Goal: Transaction & Acquisition: Purchase product/service

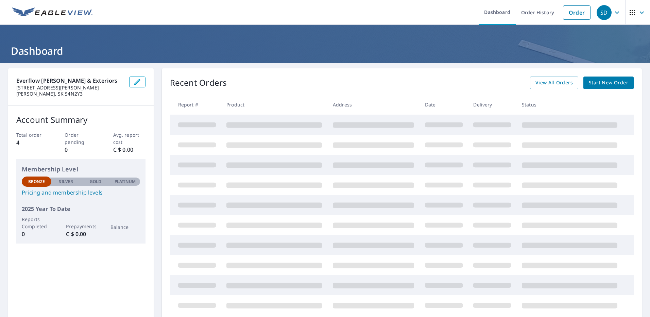
click at [600, 82] on span "Start New Order" at bounding box center [608, 83] width 39 height 8
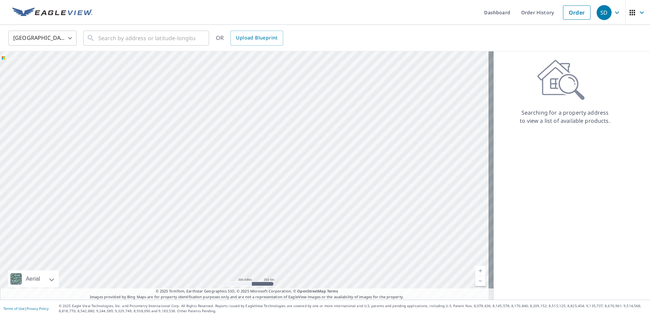
click at [67, 37] on body "SD SD Dashboard Order History Order SD [GEOGRAPHIC_DATA] US ​ ​ OR Upload Bluep…" at bounding box center [325, 158] width 650 height 317
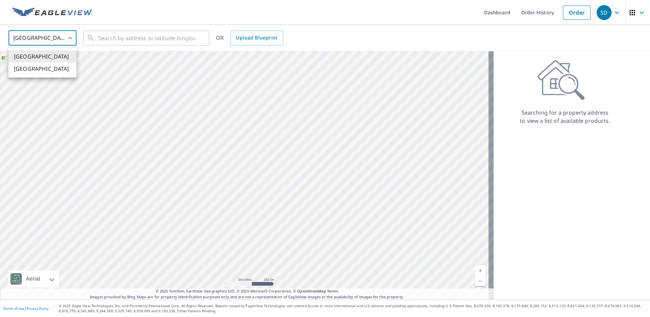
click at [55, 69] on li "[GEOGRAPHIC_DATA]" at bounding box center [42, 69] width 68 height 12
type input "CA"
click at [143, 38] on input "text" at bounding box center [146, 38] width 97 height 19
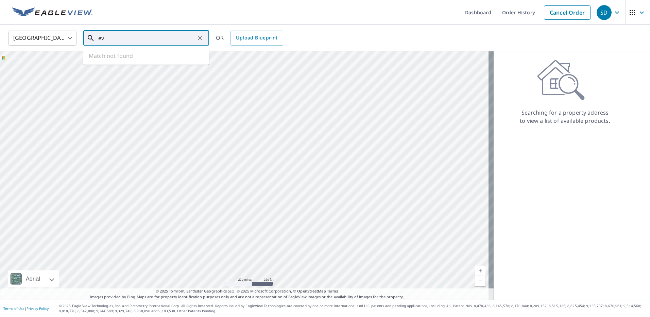
type input "e"
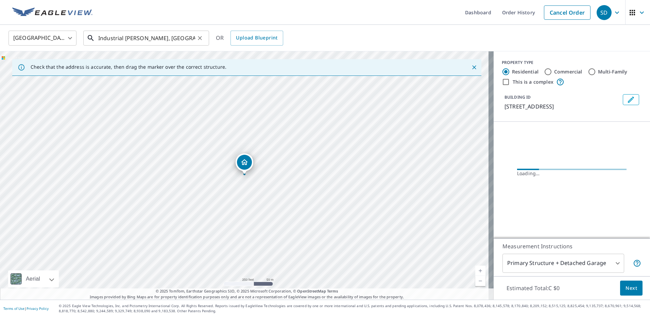
click at [170, 43] on input "Industrial [PERSON_NAME], [GEOGRAPHIC_DATA]" at bounding box center [146, 38] width 97 height 19
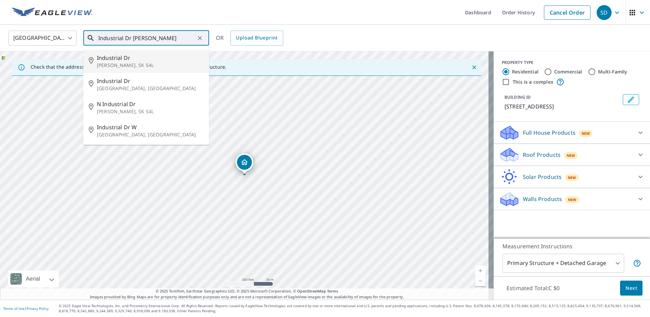
click at [177, 61] on span "Industrial Dr" at bounding box center [150, 58] width 107 height 8
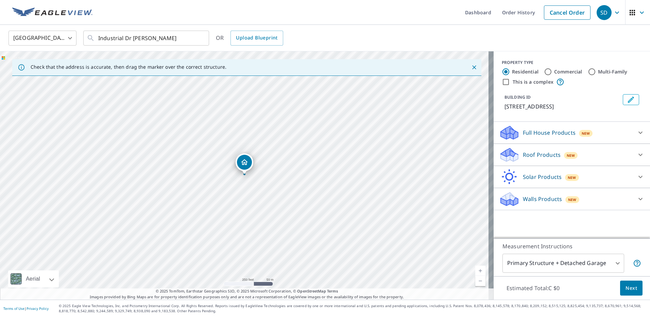
type input "Industrial Dr [PERSON_NAME], SK S4L"
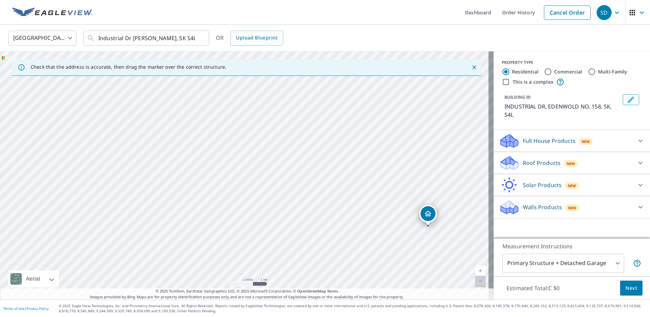
drag, startPoint x: 119, startPoint y: 138, endPoint x: 297, endPoint y: 222, distance: 197.1
click at [297, 222] on div "INDUSTRIAL DR [PERSON_NAME] NO. 158 SK S4L" at bounding box center [247, 175] width 494 height 248
drag, startPoint x: 221, startPoint y: 125, endPoint x: 256, endPoint y: 157, distance: 47.2
click at [256, 157] on div "INDUSTRIAL DR [PERSON_NAME] NO. 158 SK S4L" at bounding box center [247, 175] width 494 height 248
drag, startPoint x: 467, startPoint y: 245, endPoint x: 258, endPoint y: 150, distance: 229.8
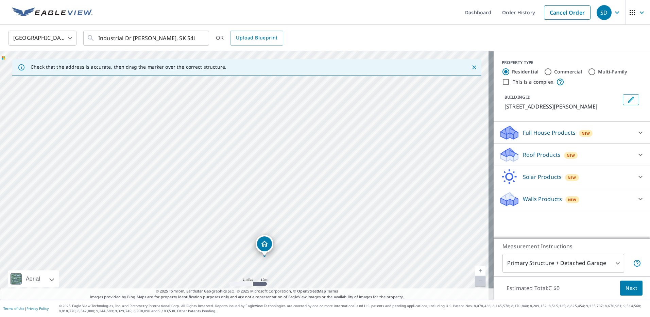
drag, startPoint x: 244, startPoint y: 107, endPoint x: 262, endPoint y: 185, distance: 80.2
click at [262, 185] on div "[STREET_ADDRESS][PERSON_NAME]" at bounding box center [247, 175] width 494 height 248
drag, startPoint x: 281, startPoint y: 191, endPoint x: 266, endPoint y: 88, distance: 104.2
click at [266, 88] on div "[STREET_ADDRESS][PERSON_NAME]" at bounding box center [247, 175] width 494 height 248
drag, startPoint x: 272, startPoint y: 207, endPoint x: 272, endPoint y: 105, distance: 102.0
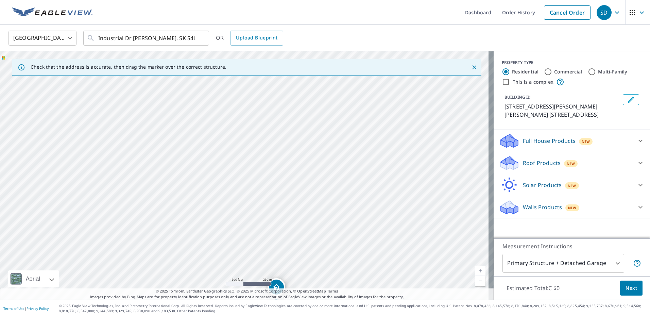
drag, startPoint x: 278, startPoint y: 181, endPoint x: 285, endPoint y: 59, distance: 122.5
click at [285, 59] on div "Check that the address is accurate, then drag the marker over the correct struc…" at bounding box center [247, 175] width 494 height 248
click at [259, 88] on div "[STREET_ADDRESS][PERSON_NAME] 159 SK S4K0A8" at bounding box center [247, 175] width 494 height 248
drag, startPoint x: 257, startPoint y: 186, endPoint x: 252, endPoint y: 156, distance: 30.3
click at [262, 149] on div "[STREET_ADDRESS][PERSON_NAME] 159 SK S4K0A8" at bounding box center [247, 175] width 494 height 248
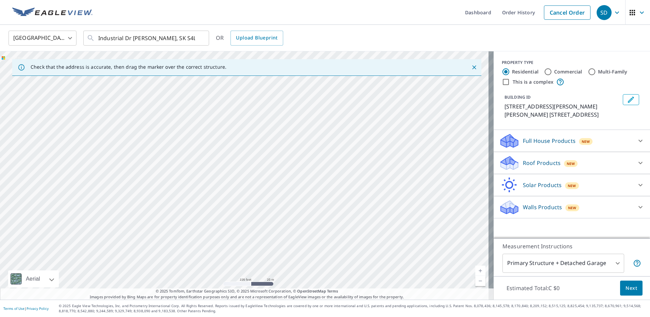
drag, startPoint x: 258, startPoint y: 205, endPoint x: 257, endPoint y: 186, distance: 19.4
click at [257, 186] on div "[STREET_ADDRESS][PERSON_NAME] 159 SK S4K0A8" at bounding box center [247, 175] width 494 height 248
click at [284, 190] on div "[STREET_ADDRESS][PERSON_NAME] 159 SK S4K0A8" at bounding box center [247, 175] width 494 height 248
drag, startPoint x: 283, startPoint y: 266, endPoint x: 287, endPoint y: 164, distance: 102.7
click at [230, 186] on div "[STREET_ADDRESS][PERSON_NAME] 159 SK S4K0A8" at bounding box center [247, 175] width 494 height 248
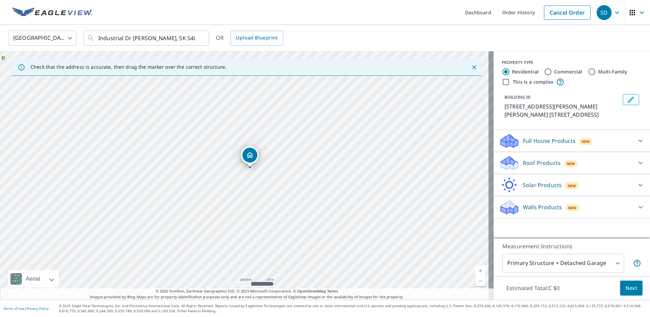
drag, startPoint x: 383, startPoint y: 228, endPoint x: 251, endPoint y: 158, distance: 149.9
click at [638, 163] on icon at bounding box center [640, 163] width 4 height 2
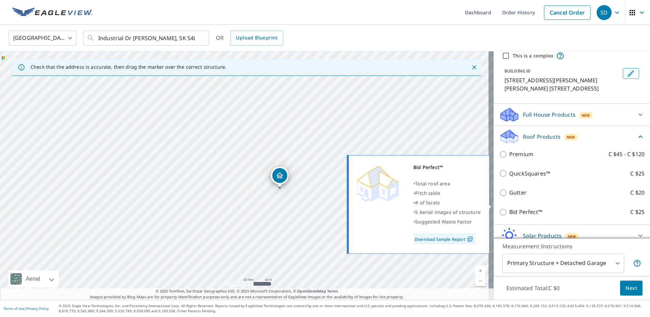
scroll to position [34, 0]
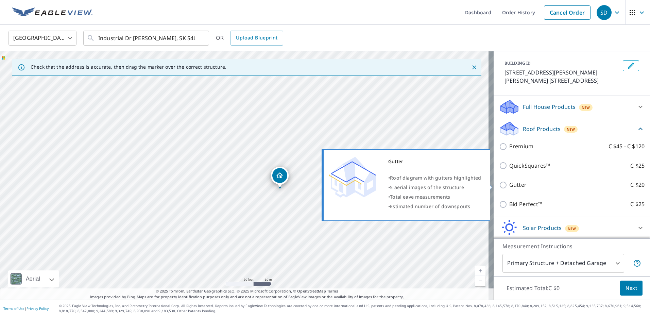
click at [509, 185] on p "Gutter" at bounding box center [517, 185] width 17 height 8
click at [508, 185] on input "Gutter C $20" at bounding box center [504, 185] width 10 height 8
checkbox input "true"
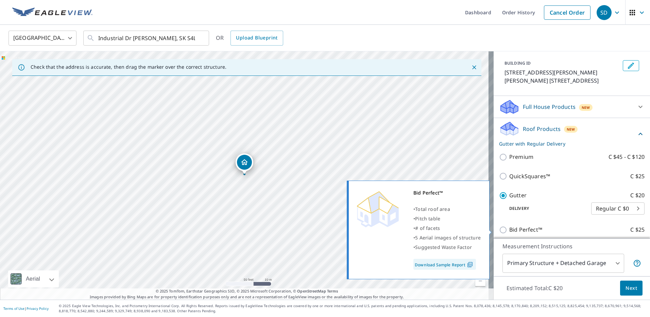
click at [427, 263] on link "Download Sample Report" at bounding box center [444, 264] width 63 height 11
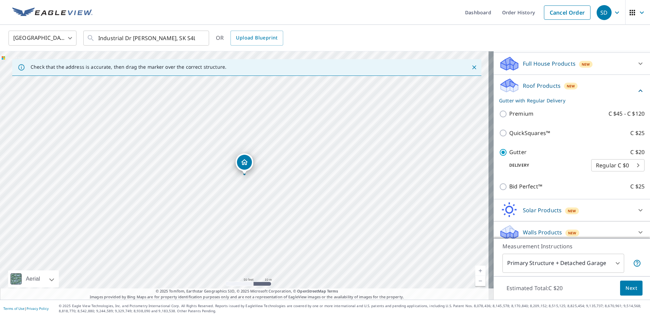
scroll to position [82, 0]
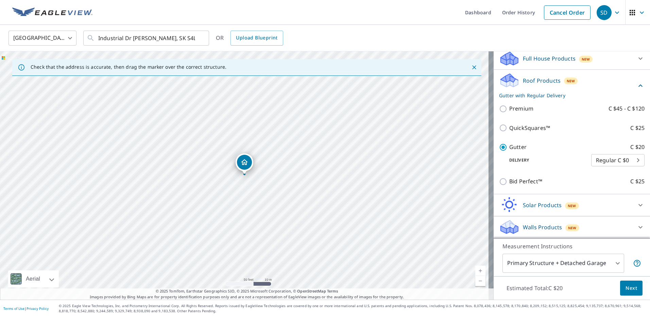
click at [626, 292] on span "Next" at bounding box center [631, 288] width 12 height 8
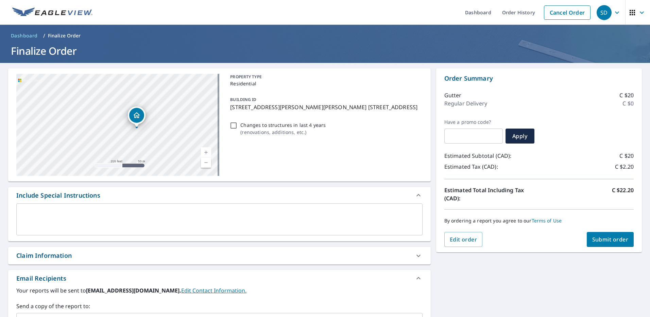
drag, startPoint x: 129, startPoint y: 124, endPoint x: 145, endPoint y: 126, distance: 16.1
click at [145, 126] on div "[STREET_ADDRESS][PERSON_NAME] 159 SK S4K0A8" at bounding box center [137, 116] width 18 height 21
